Goal: Information Seeking & Learning: Understand process/instructions

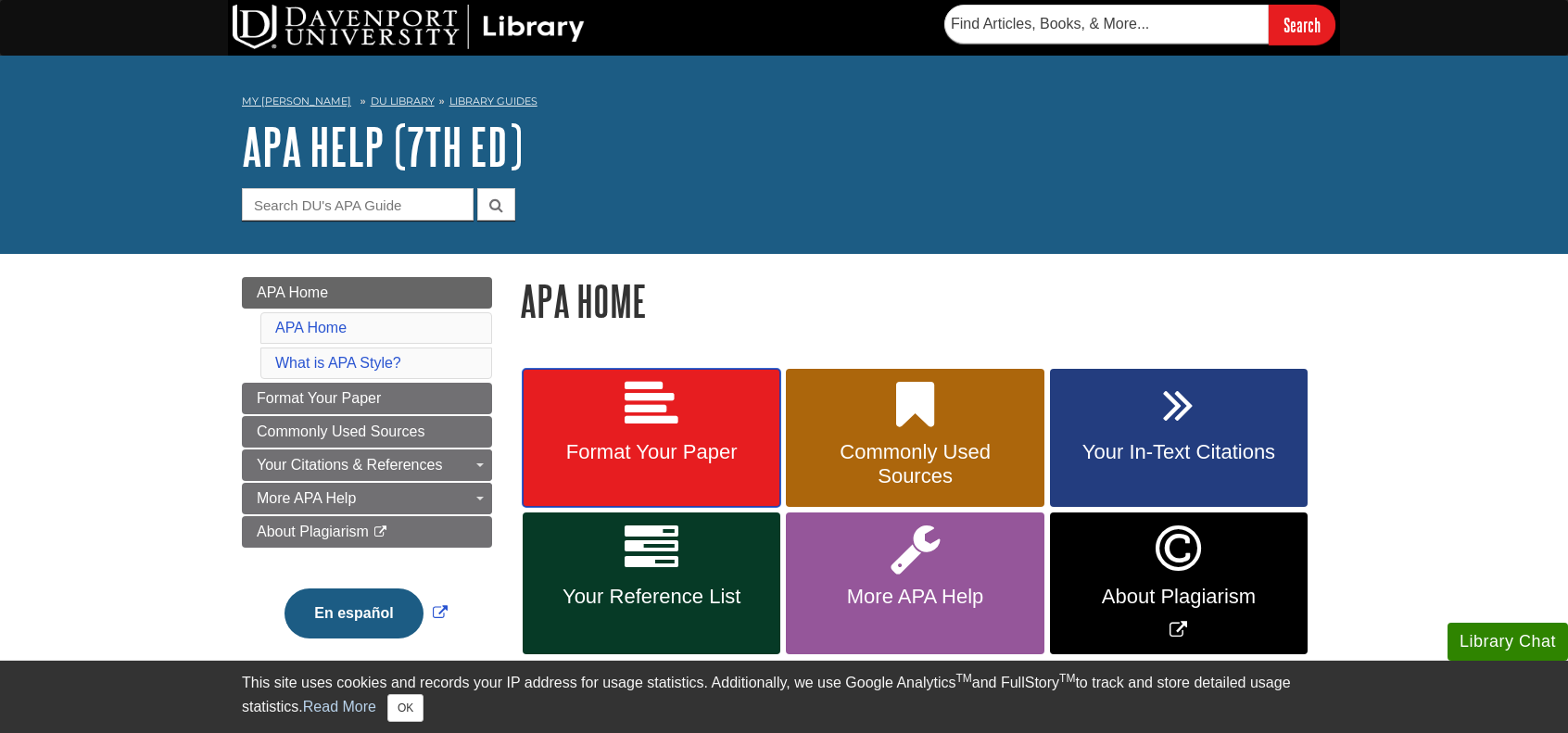
click at [726, 421] on link "Format Your Paper" at bounding box center [651, 438] width 258 height 139
click at [673, 546] on icon at bounding box center [652, 548] width 54 height 54
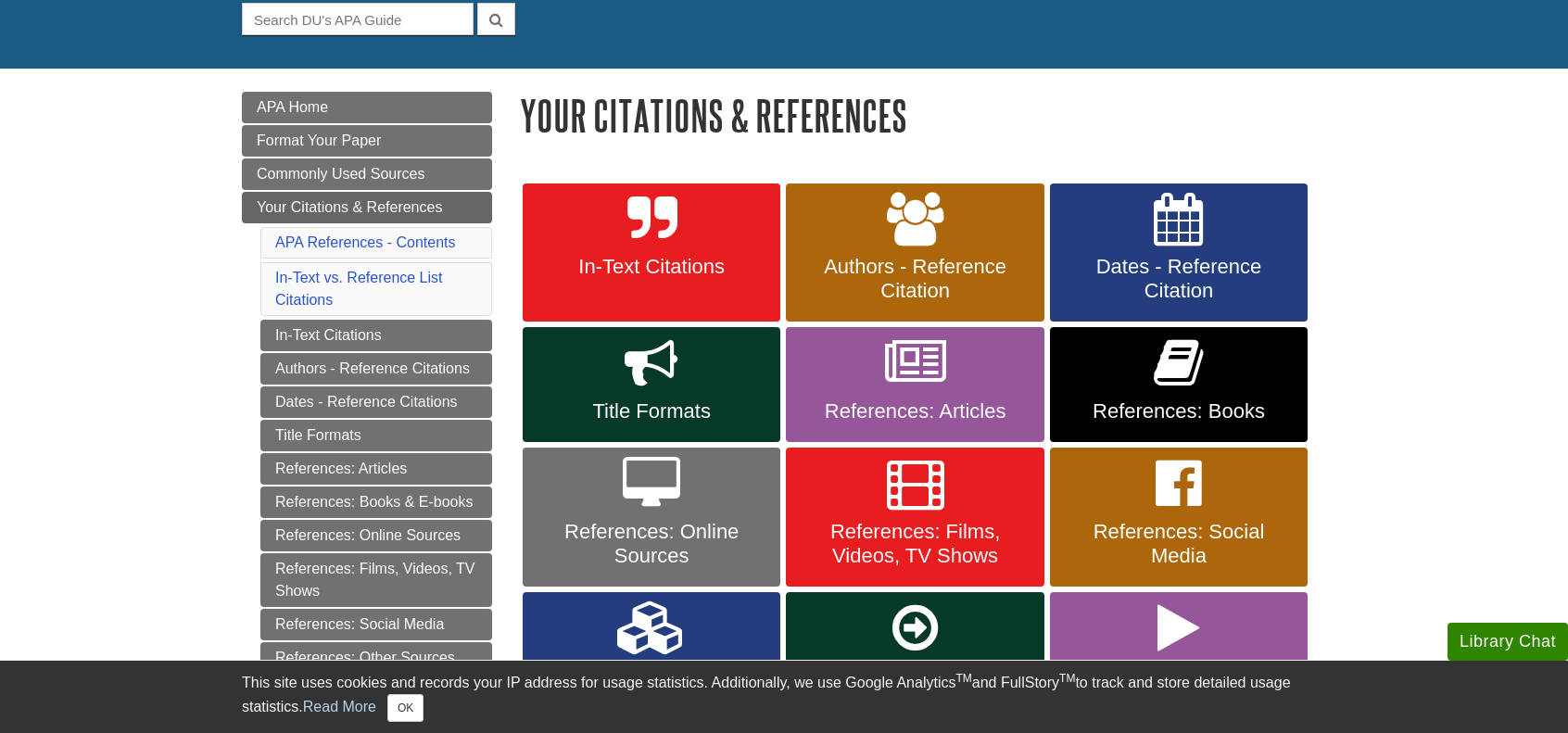
scroll to position [278, 0]
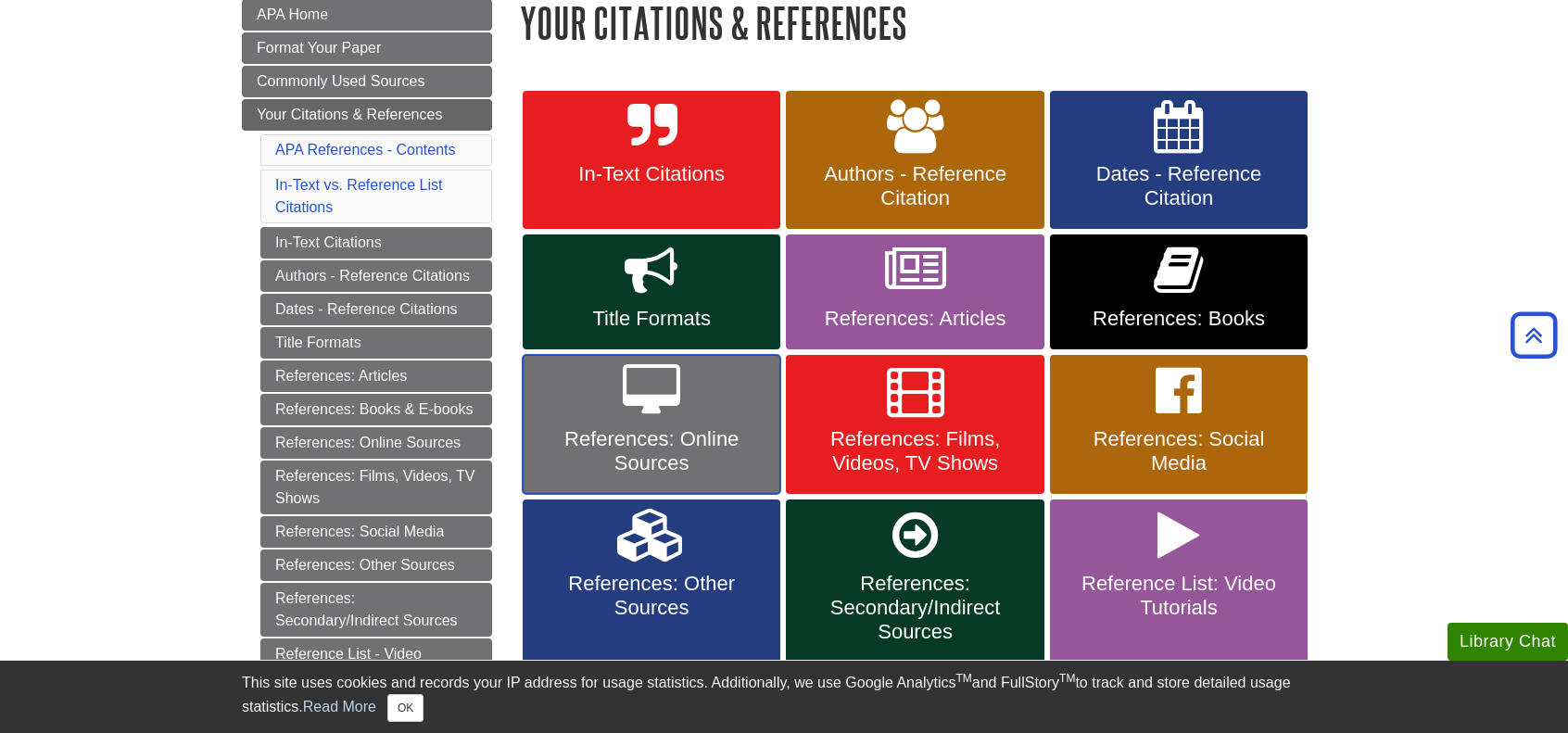
click at [681, 414] on link "References: Online Sources" at bounding box center [651, 424] width 258 height 139
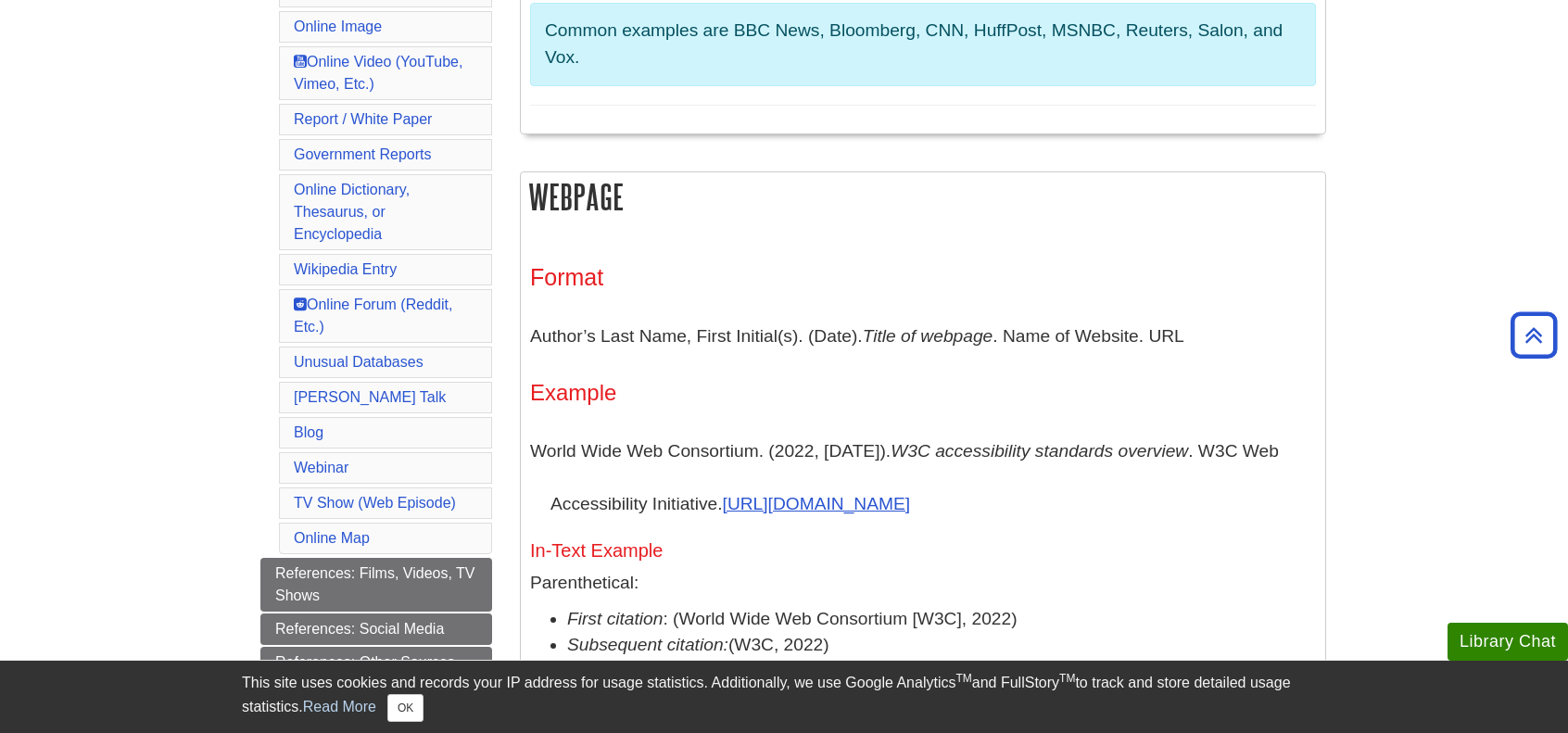
scroll to position [834, 0]
